Goal: Check status: Check status

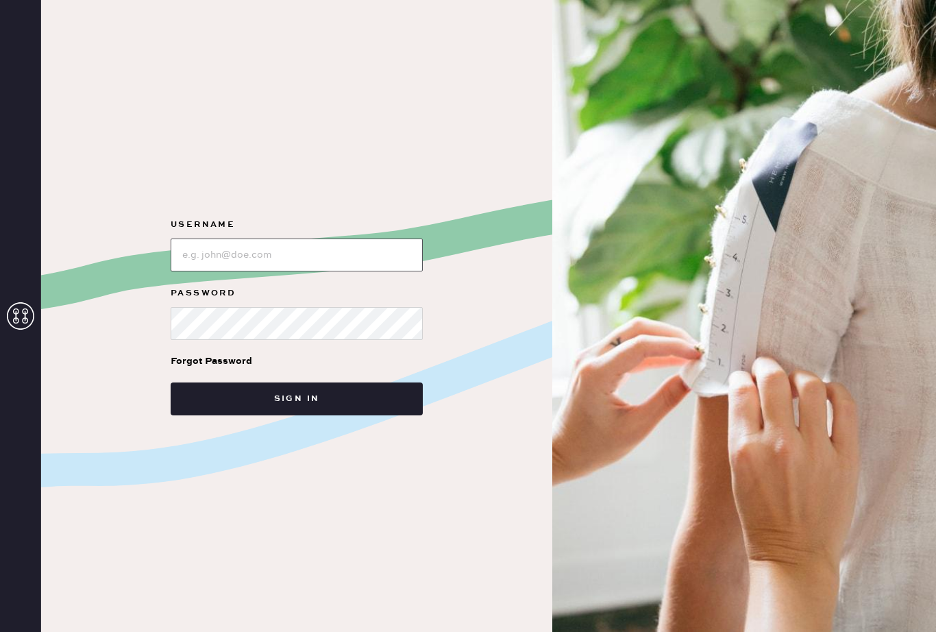
click at [282, 271] on input "loginName" at bounding box center [297, 254] width 252 height 33
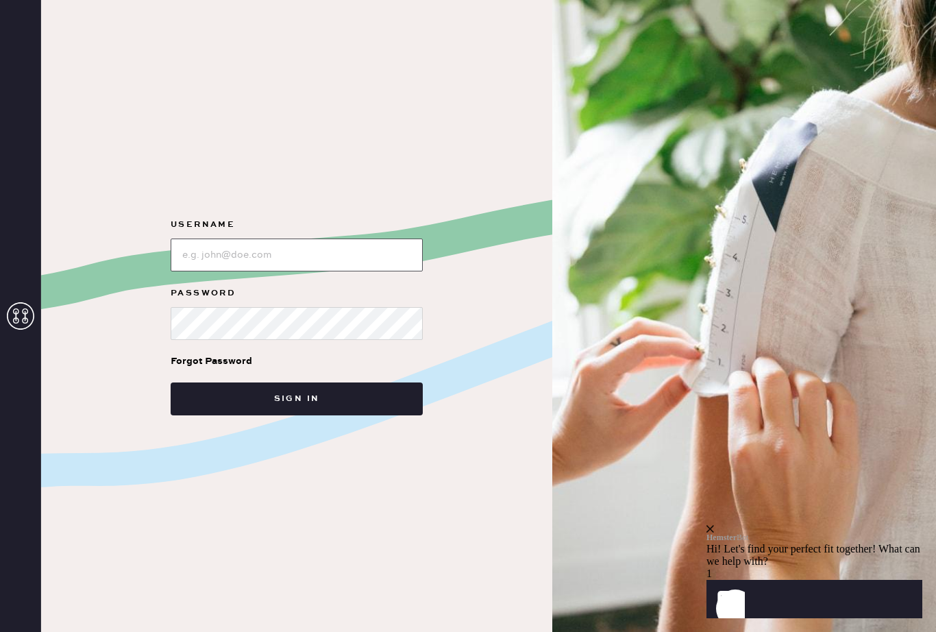
click at [321, 271] on input "loginName" at bounding box center [297, 254] width 252 height 33
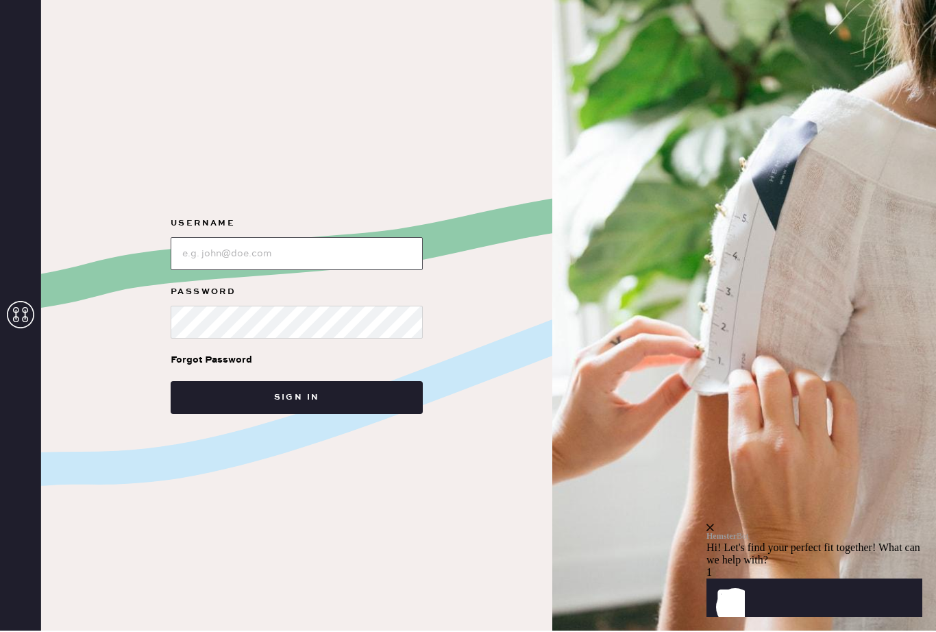
click at [254, 238] on input "loginName" at bounding box center [297, 254] width 252 height 33
type input "[EMAIL_ADDRESS][DOMAIN_NAME]"
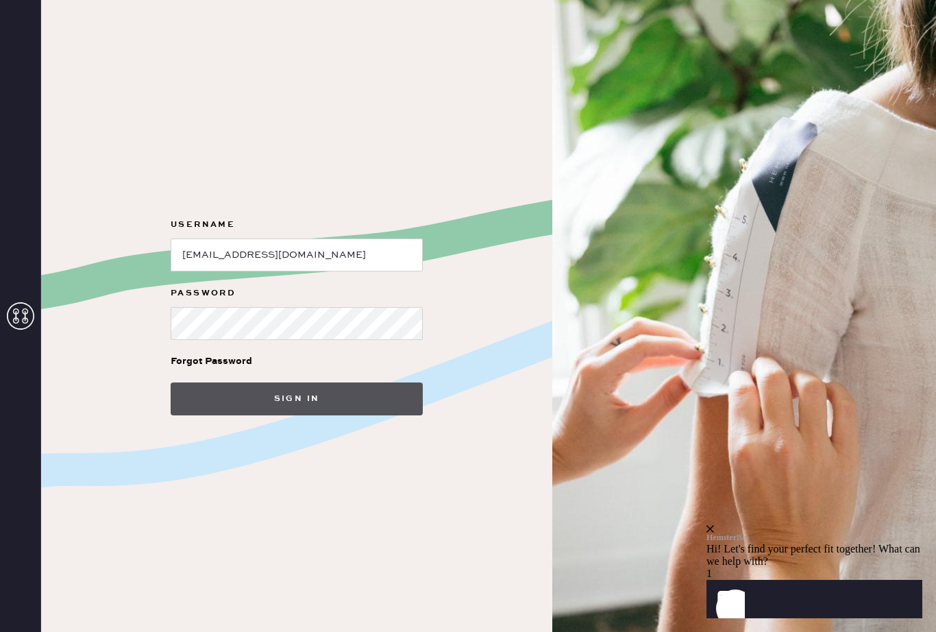
click at [322, 383] on button "Sign in" at bounding box center [297, 398] width 252 height 33
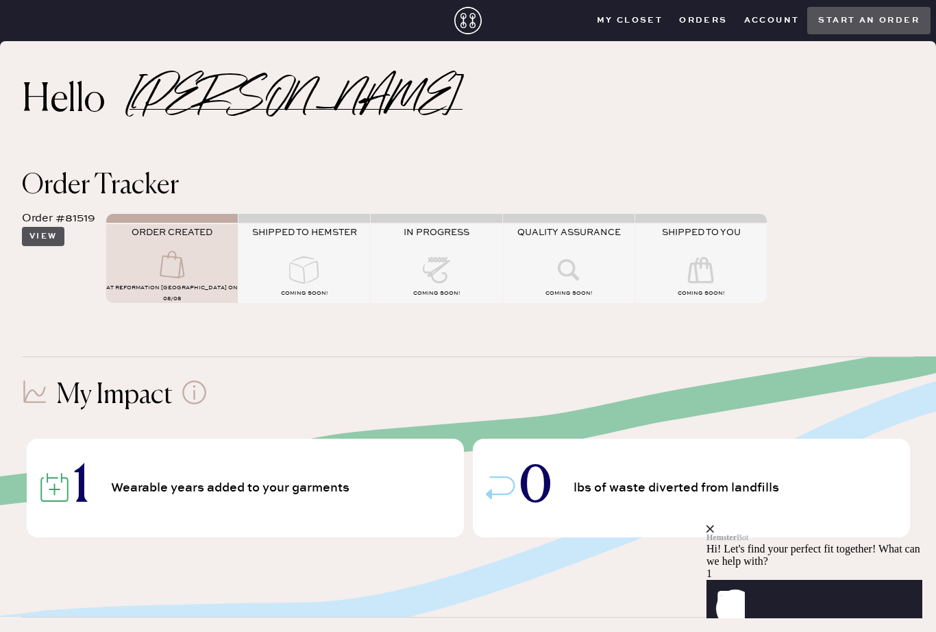
click at [52, 234] on button "View" at bounding box center [43, 236] width 42 height 19
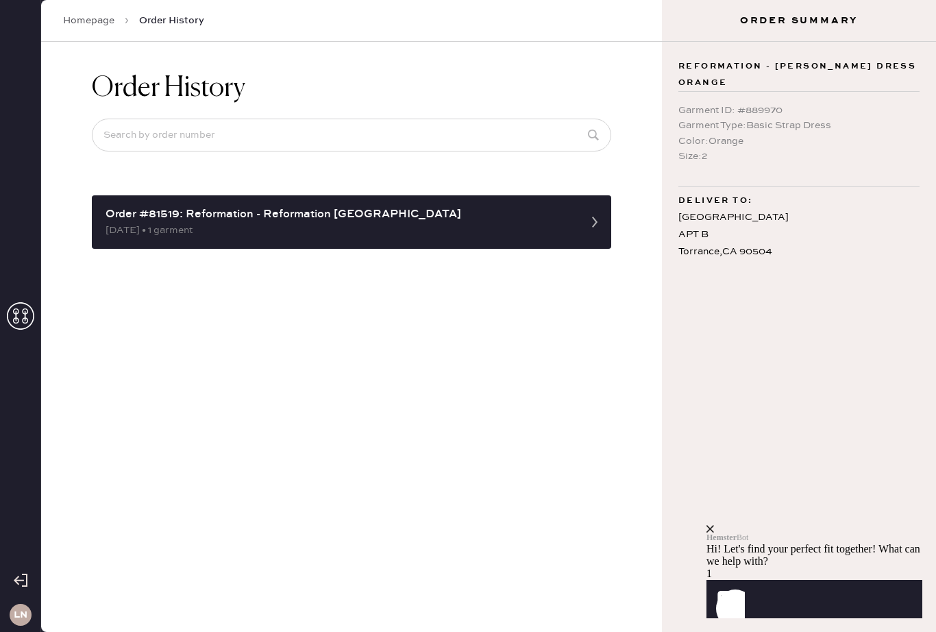
click at [29, 83] on div "LN" at bounding box center [20, 316] width 41 height 632
click at [95, 19] on link "Homepage" at bounding box center [88, 21] width 51 height 14
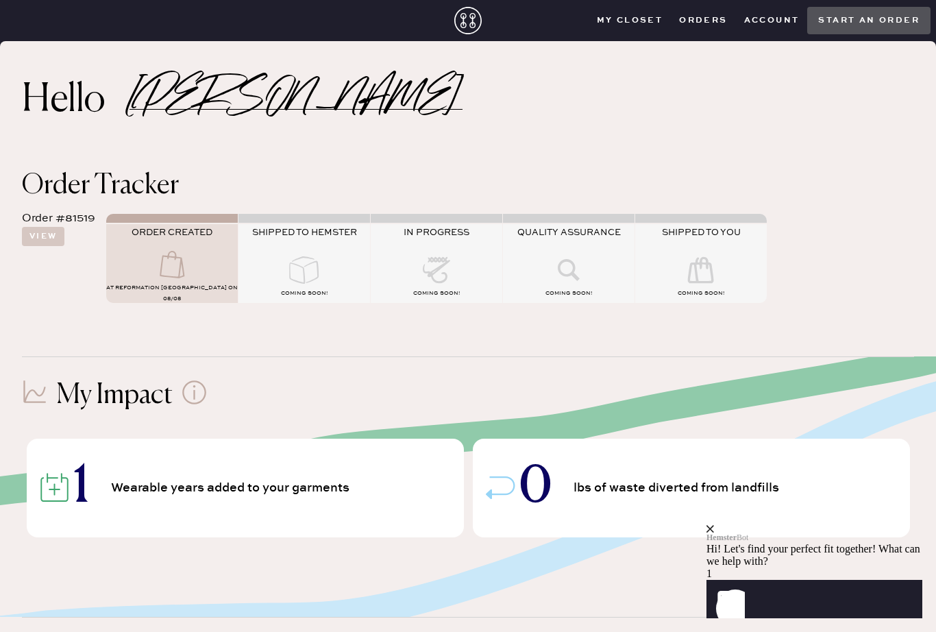
click at [180, 254] on icon at bounding box center [172, 264] width 55 height 27
click at [46, 245] on button "View" at bounding box center [43, 236] width 42 height 19
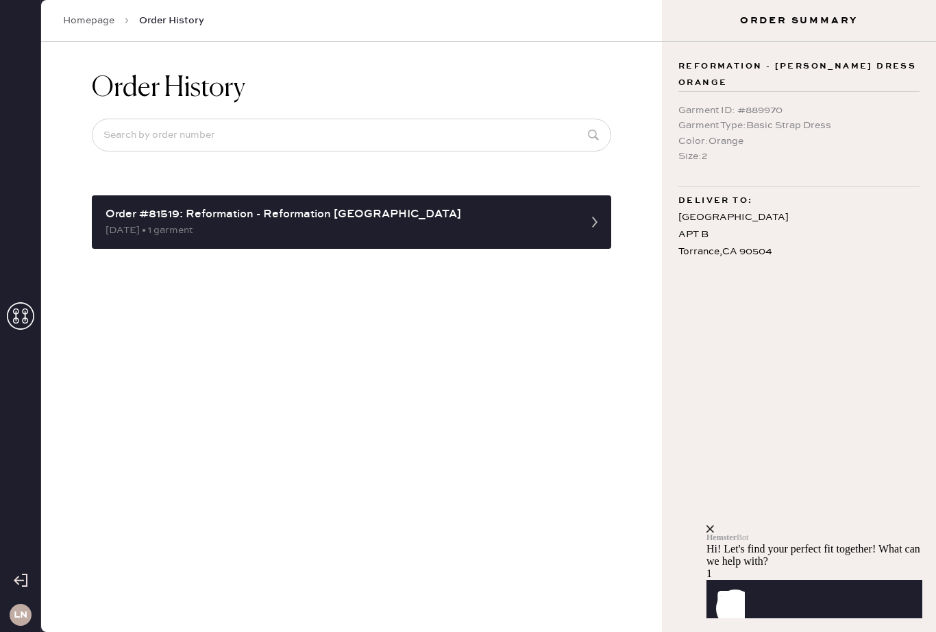
scroll to position [40, 0]
